Goal: Information Seeking & Learning: Check status

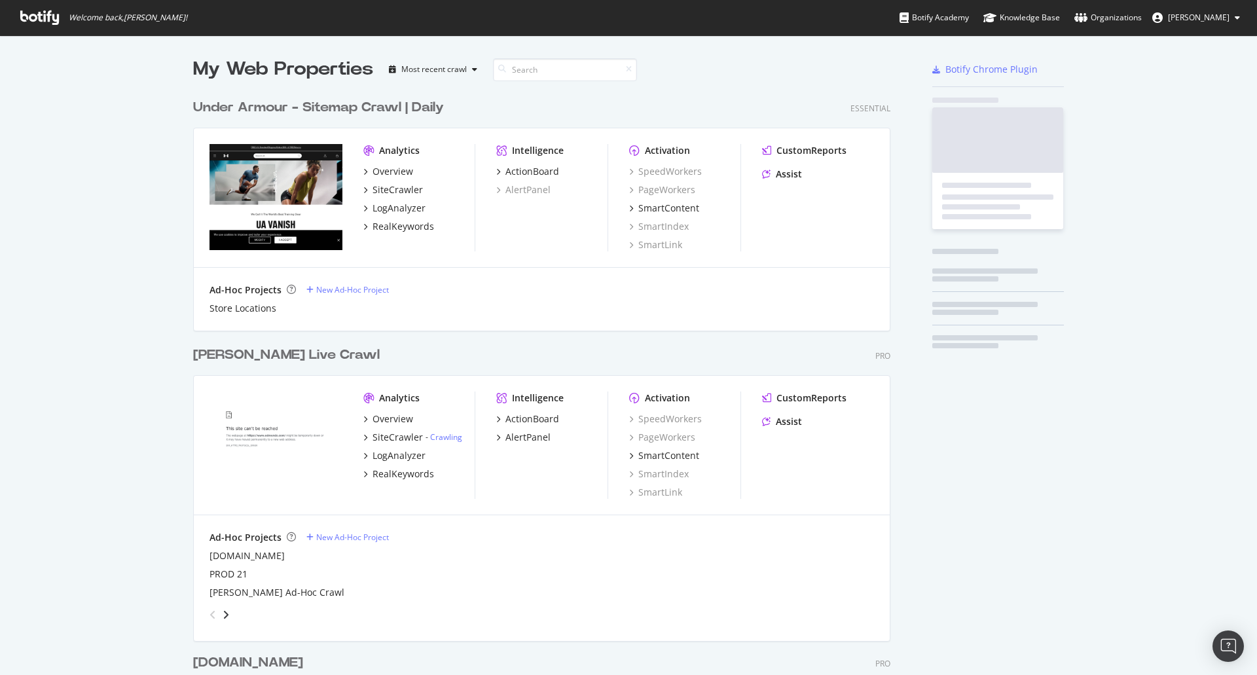
scroll to position [2633, 698]
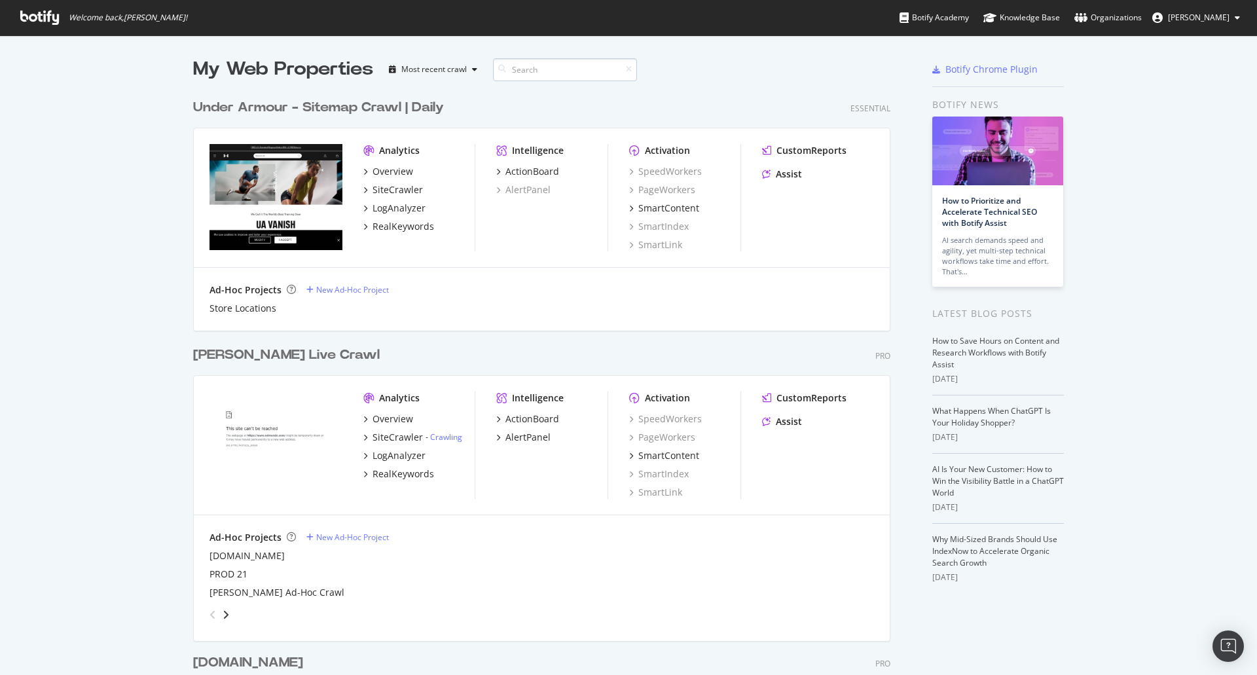
click at [543, 71] on input at bounding box center [565, 69] width 144 height 23
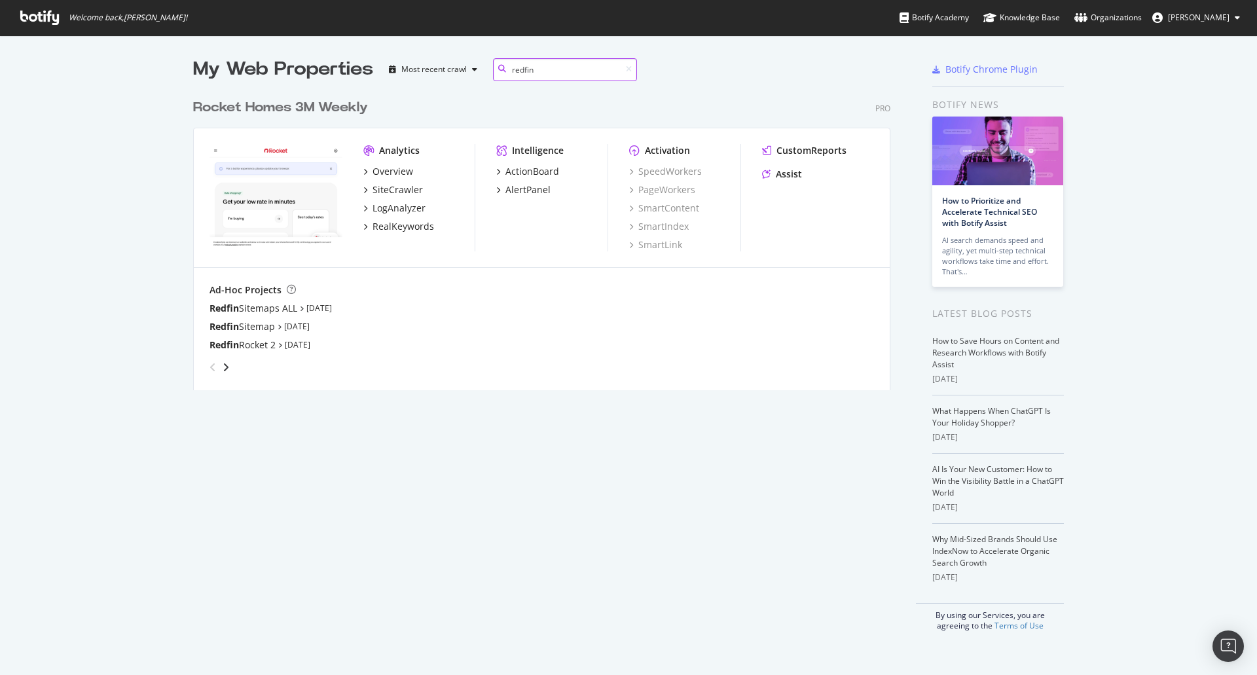
scroll to position [298, 698]
type input "redfin"
click at [240, 346] on div "Redfin Rocket 2" at bounding box center [243, 344] width 66 height 13
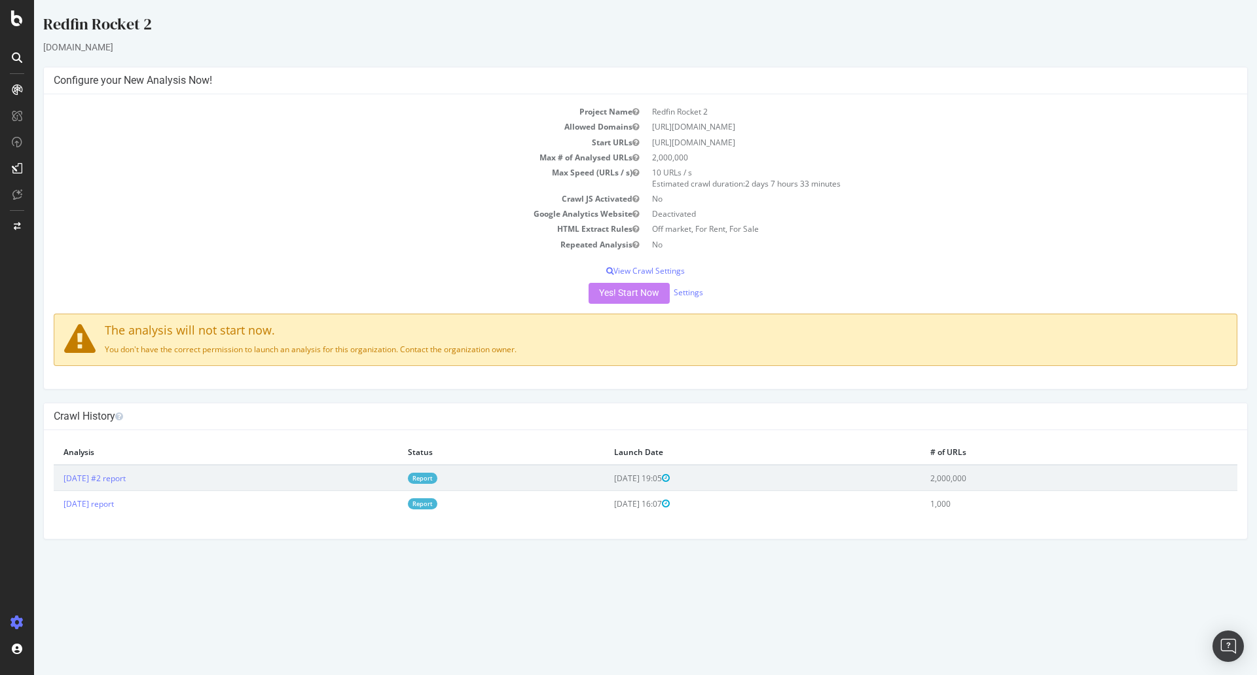
click at [437, 474] on link "Report" at bounding box center [422, 478] width 29 height 11
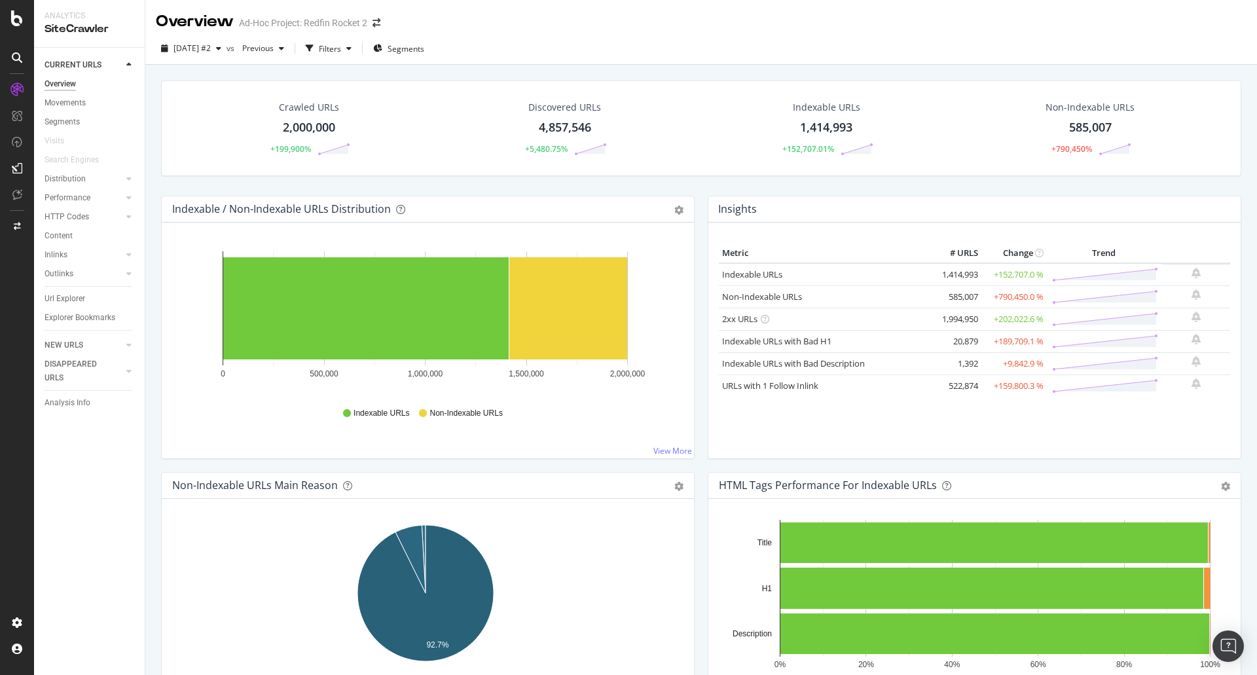
click at [122, 257] on div "Inlinks" at bounding box center [95, 255] width 100 height 19
click at [126, 257] on div at bounding box center [128, 254] width 13 height 13
click at [80, 275] on div "Top Charts" at bounding box center [69, 274] width 39 height 14
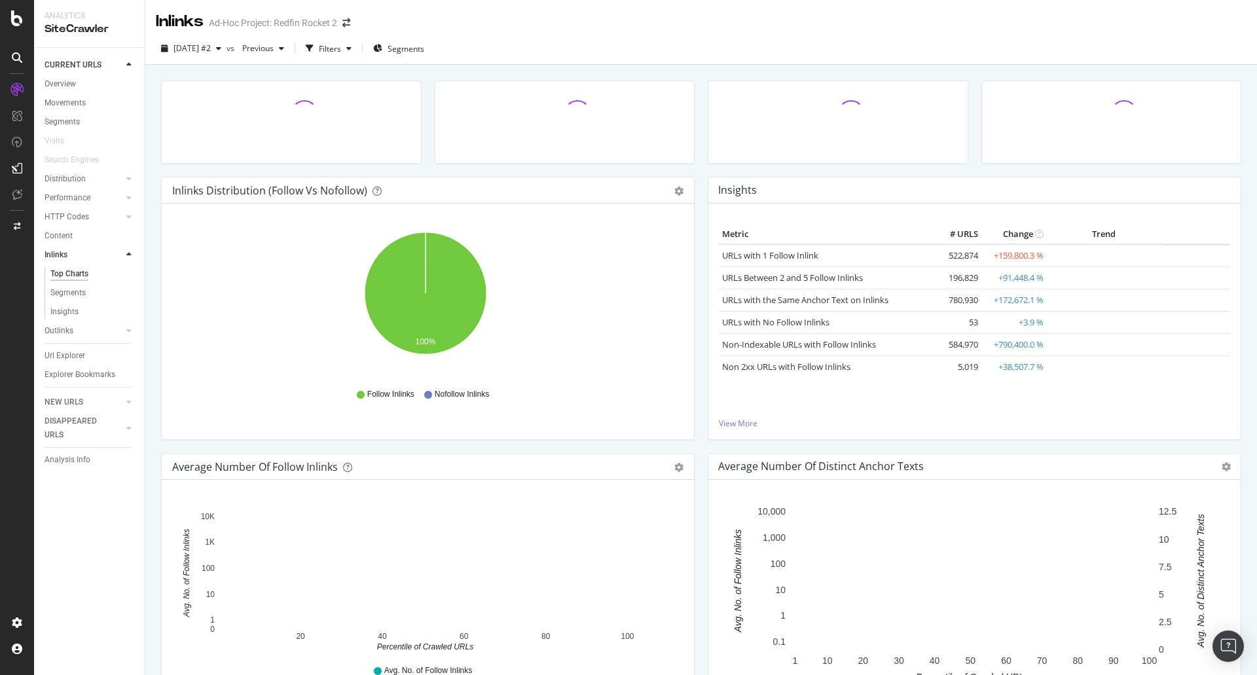
scroll to position [376, 0]
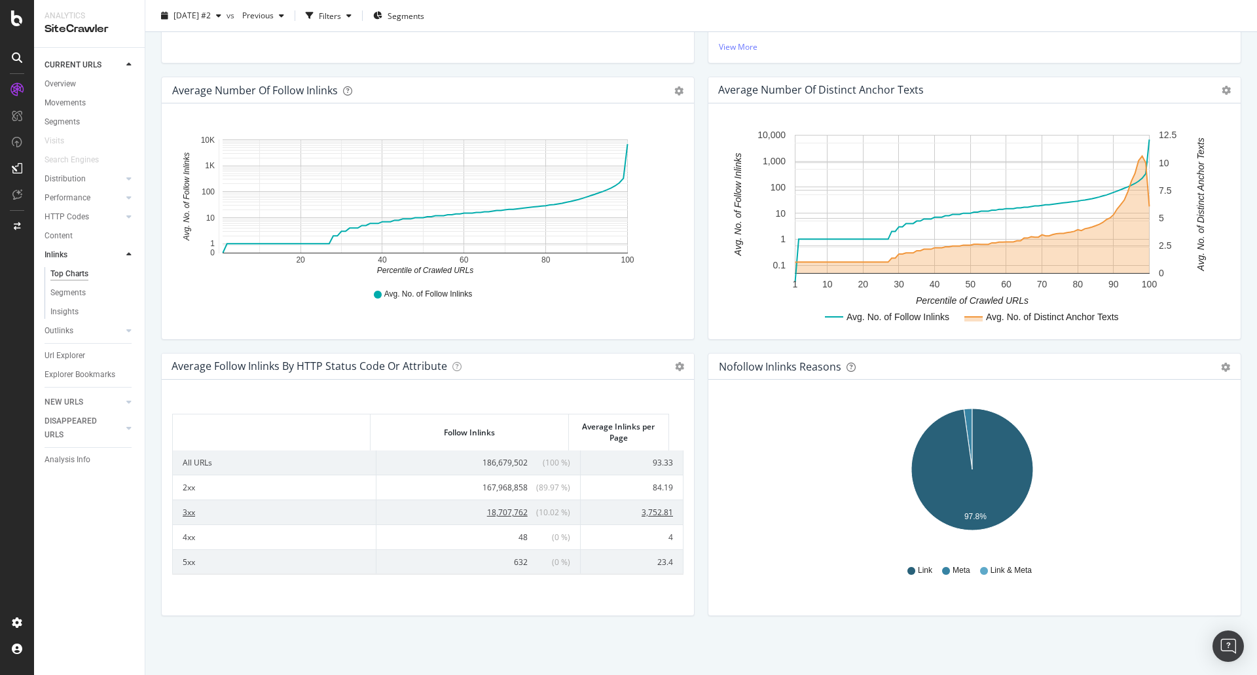
click at [193, 510] on td "3xx" at bounding box center [275, 512] width 204 height 25
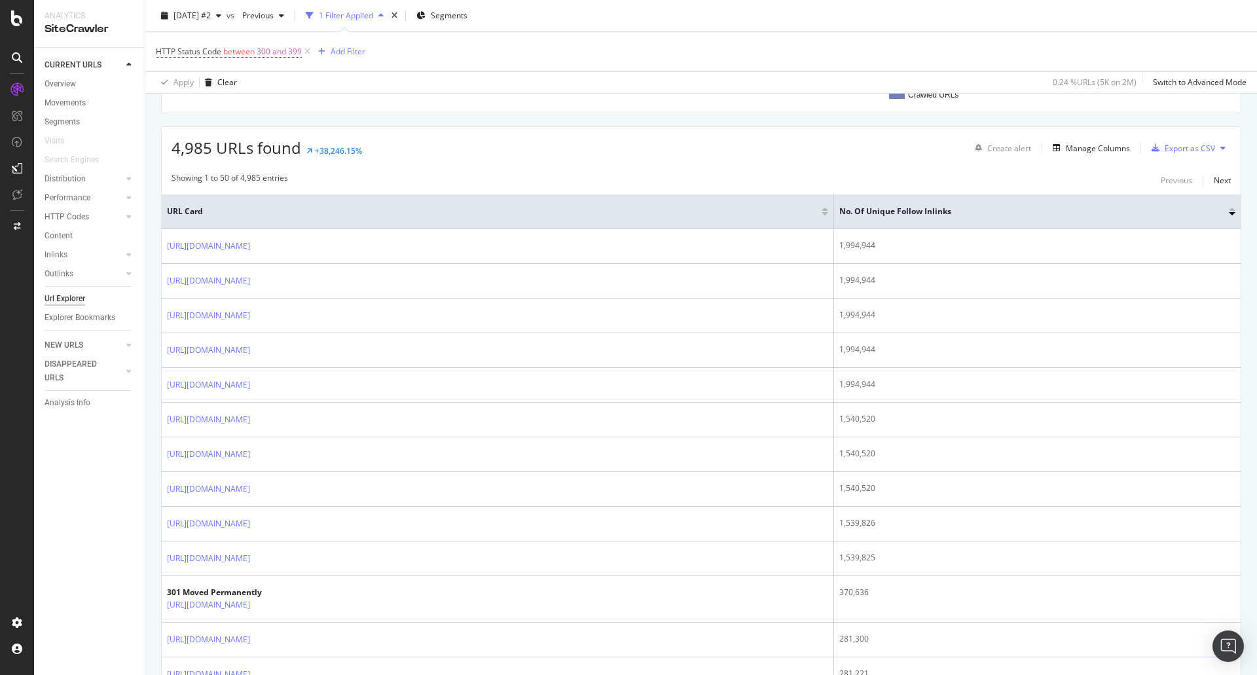
scroll to position [203, 0]
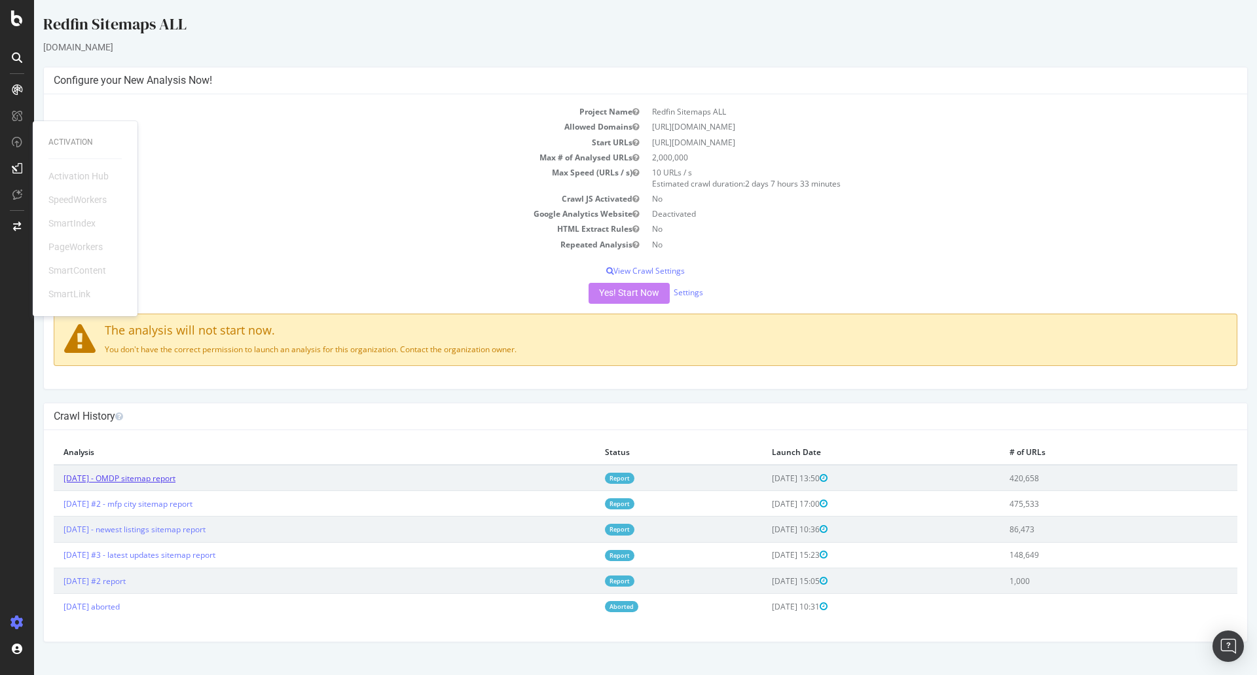
click at [140, 477] on link "[DATE] - OMDP sitemap report" at bounding box center [120, 478] width 112 height 11
